Goal: Transaction & Acquisition: Subscribe to service/newsletter

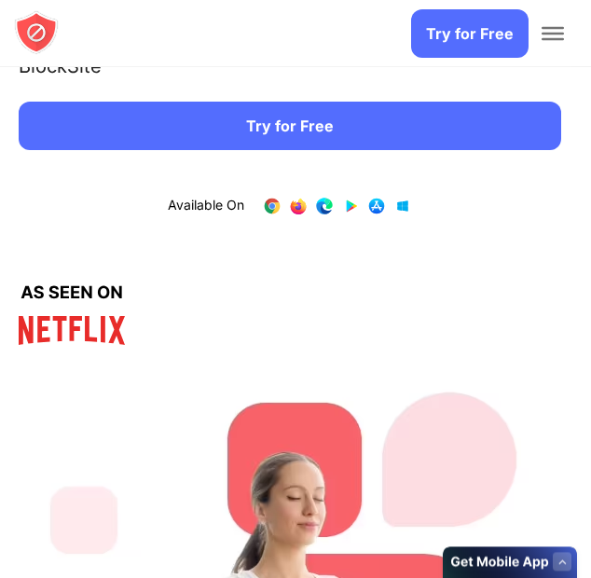
click at [157, 141] on link "Try for Free" at bounding box center [290, 126] width 543 height 48
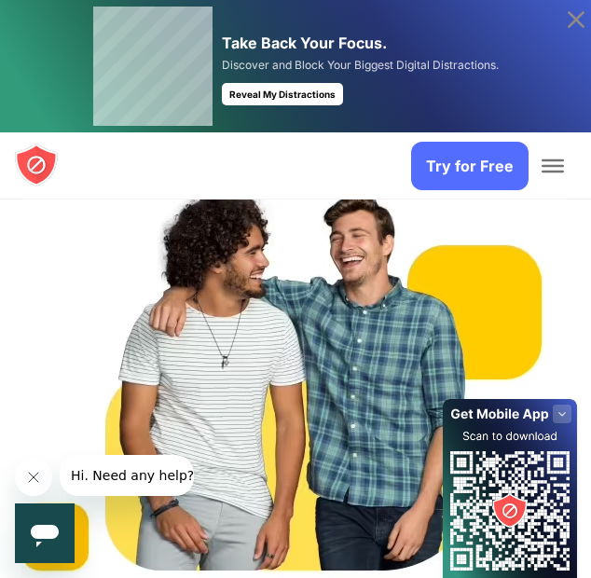
scroll to position [885, 0]
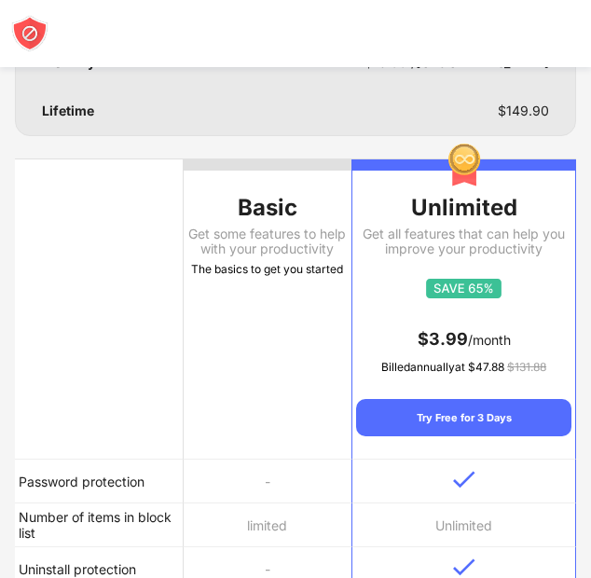
scroll to position [255, 0]
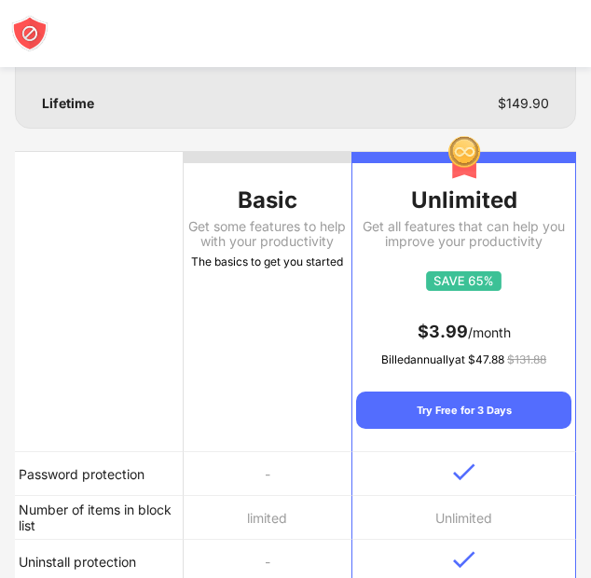
click at [226, 278] on th "Basic Get some features to help with your productivity The basics to get you st…" at bounding box center [268, 302] width 169 height 300
click at [236, 335] on th "Basic Get some features to help with your productivity The basics to get you st…" at bounding box center [268, 302] width 169 height 300
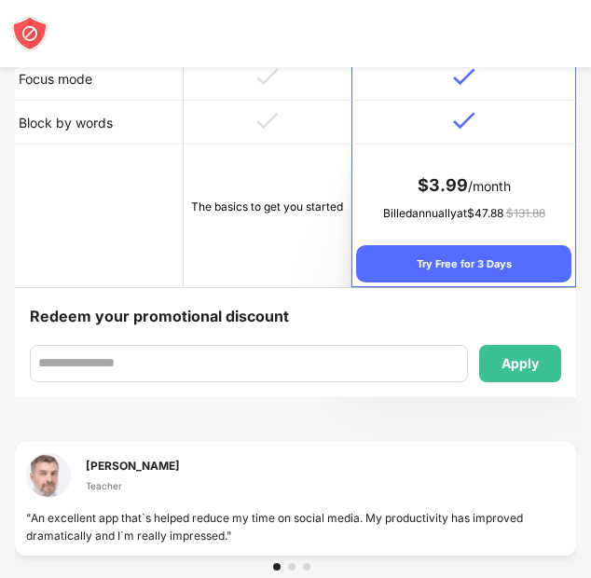
scroll to position [1130, 0]
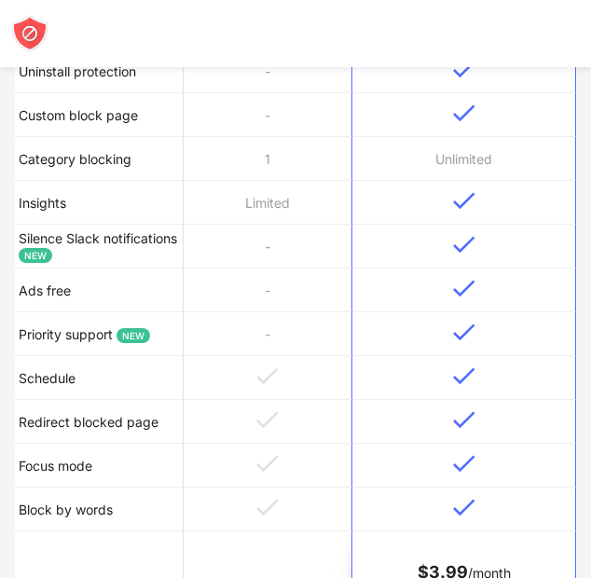
click at [229, 288] on td "-" at bounding box center [268, 291] width 169 height 44
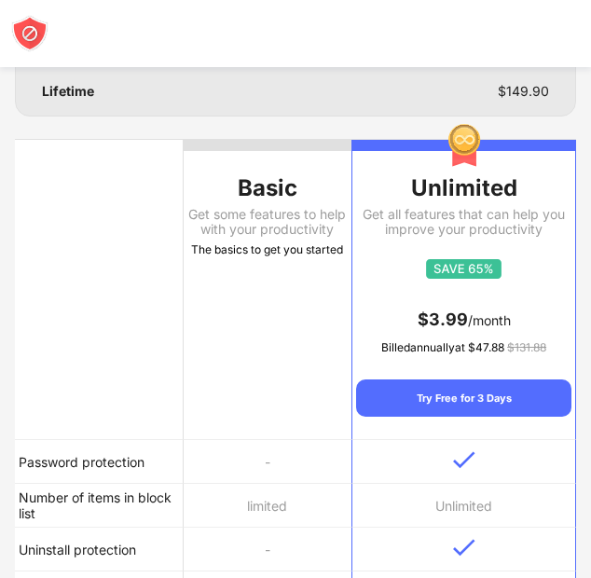
scroll to position [265, 0]
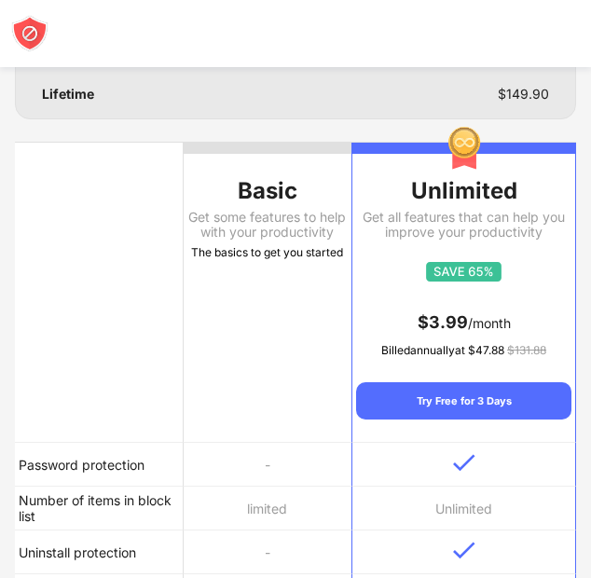
click at [210, 191] on div "Basic" at bounding box center [268, 191] width 169 height 30
click at [232, 184] on div "Basic" at bounding box center [268, 191] width 169 height 30
click at [249, 183] on div "Basic" at bounding box center [268, 191] width 169 height 30
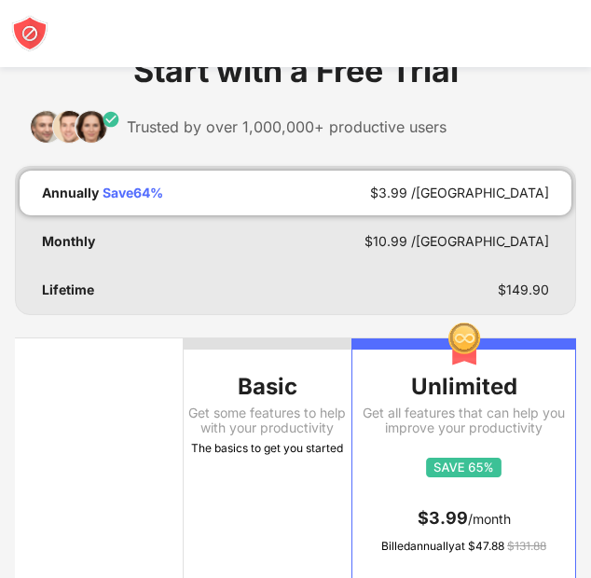
scroll to position [73, 0]
